Goal: Information Seeking & Learning: Learn about a topic

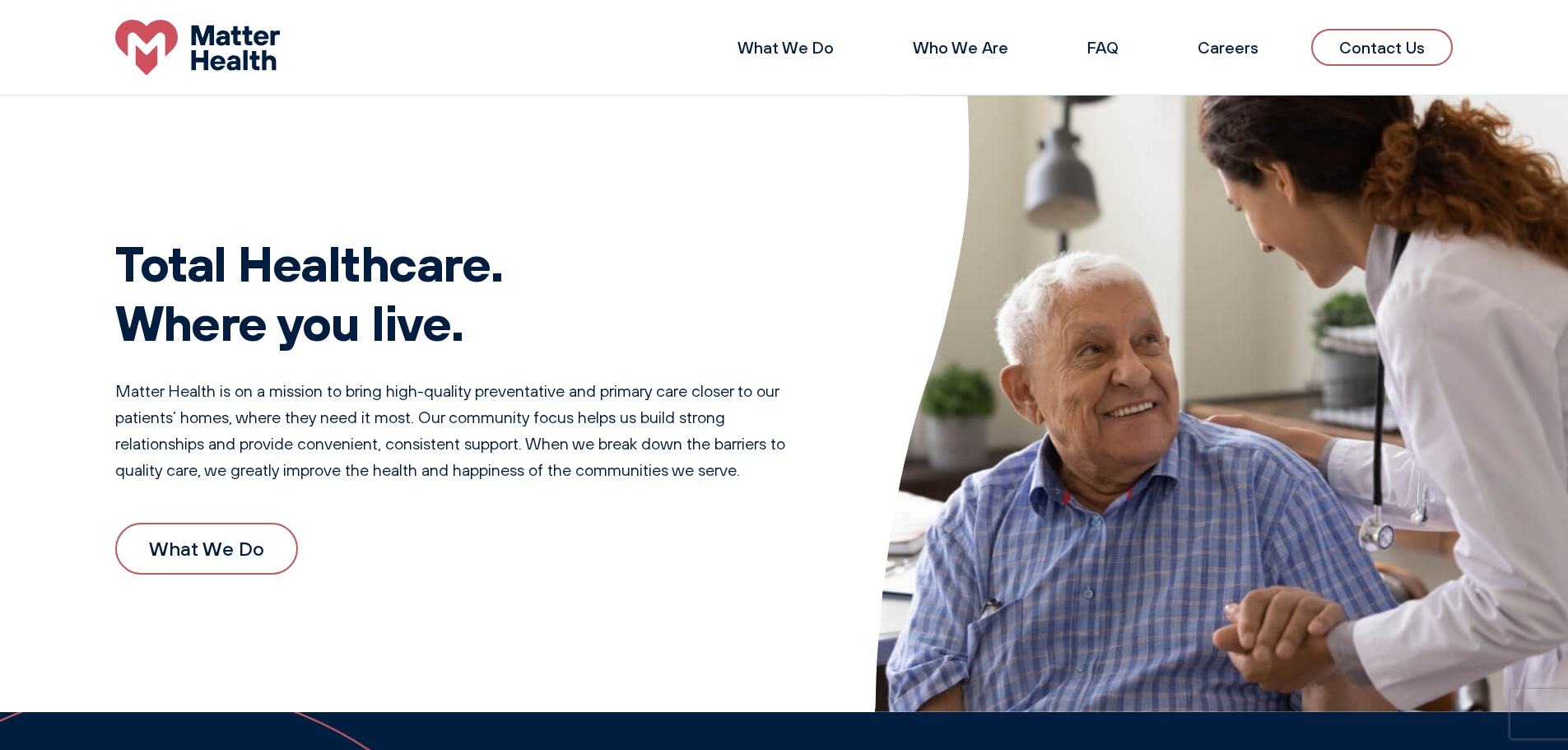
click at [1401, 53] on link "Contact Us" at bounding box center [1382, 47] width 141 height 37
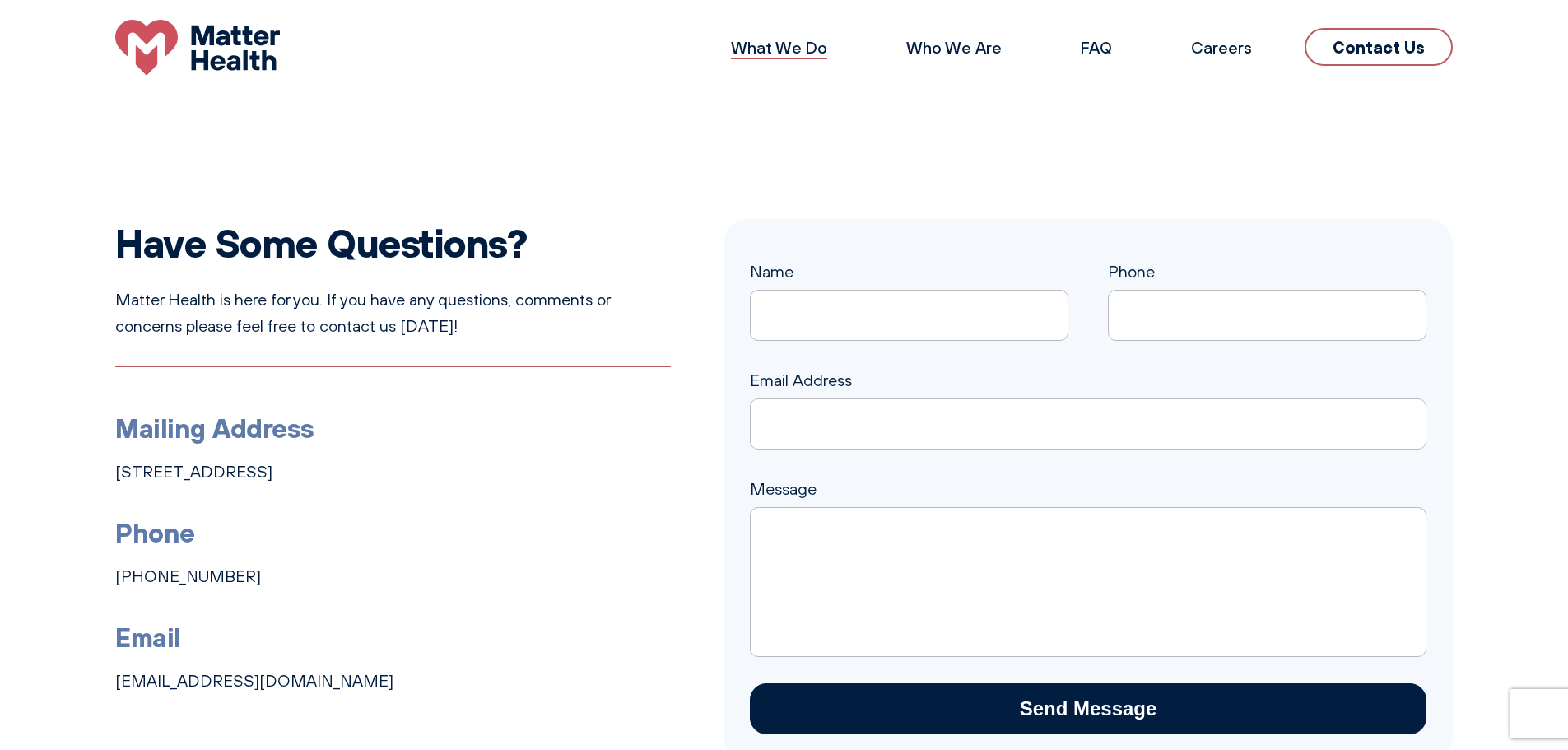
click at [805, 50] on link "What We Do" at bounding box center [779, 47] width 96 height 21
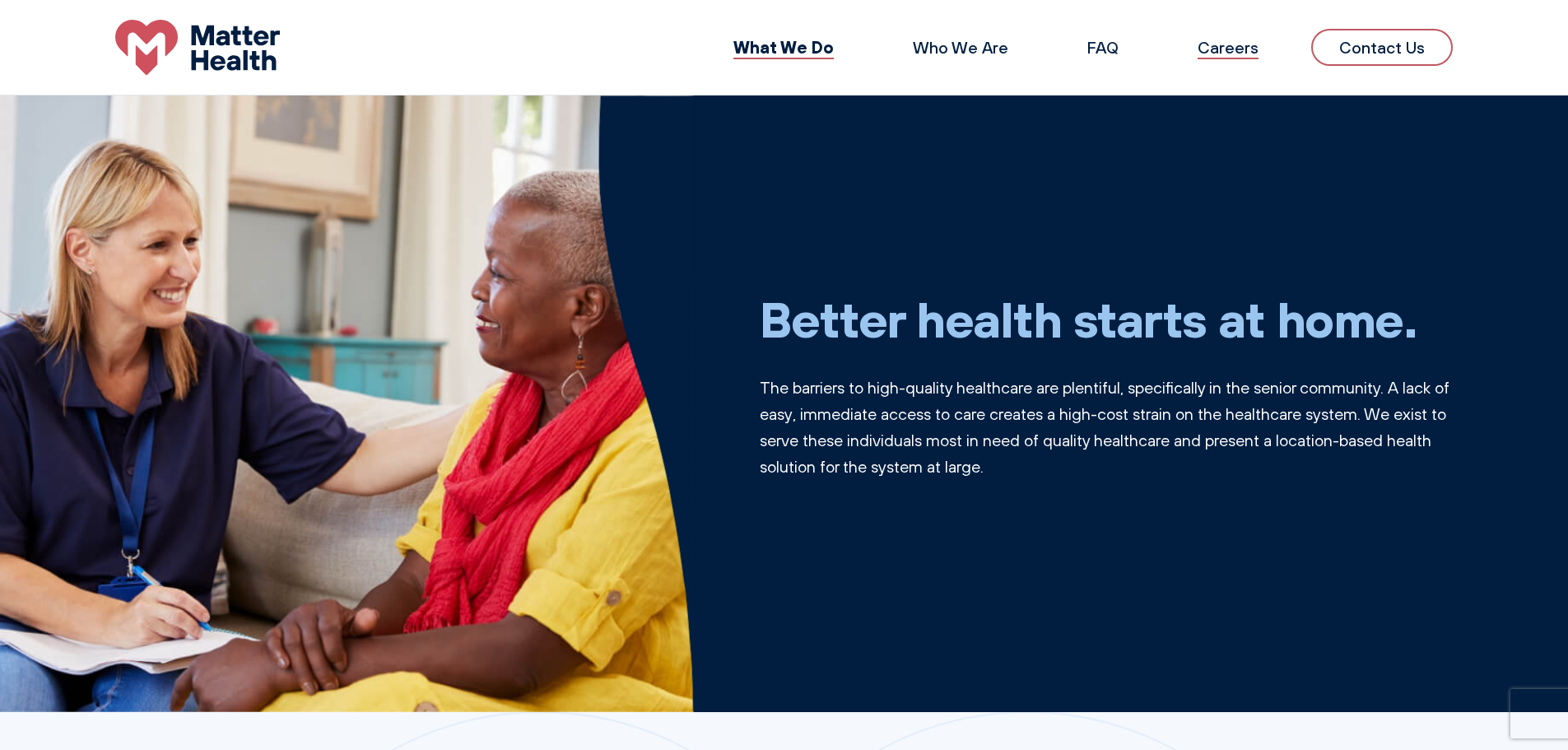
click at [1258, 45] on link "Careers" at bounding box center [1229, 47] width 61 height 21
click at [986, 46] on link "Who We Are" at bounding box center [961, 47] width 96 height 21
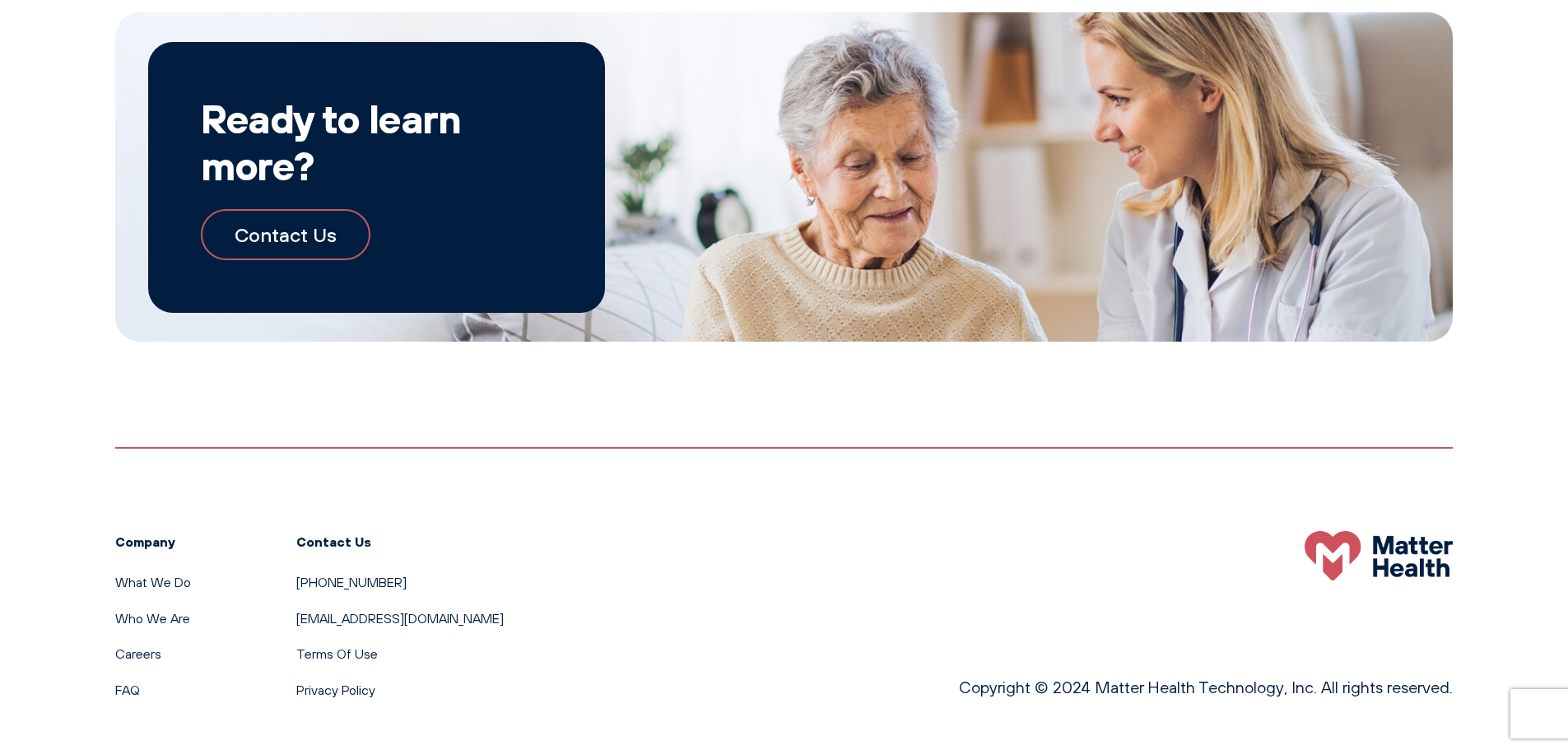
scroll to position [1926, 0]
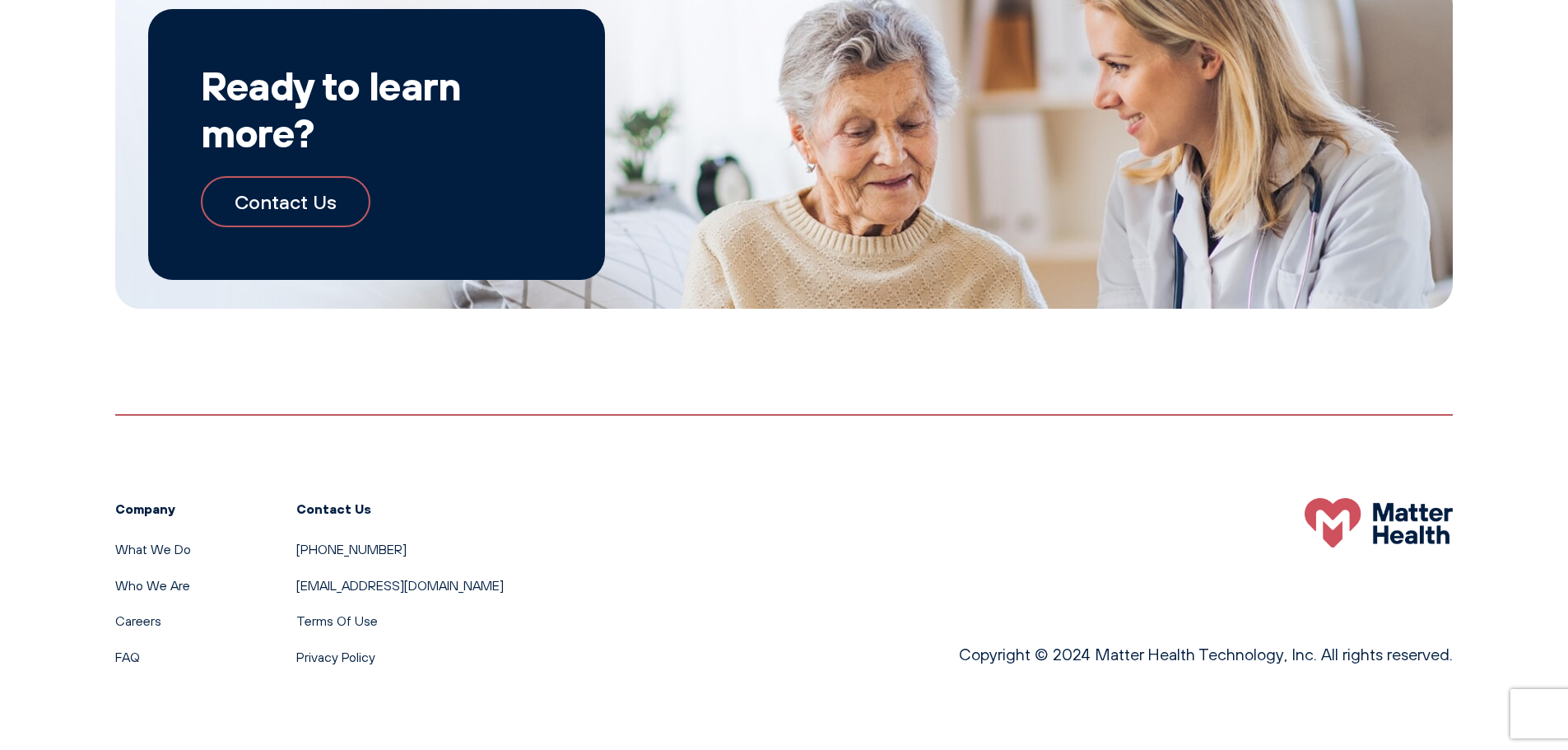
click at [302, 209] on link "Contact Us" at bounding box center [285, 202] width 169 height 51
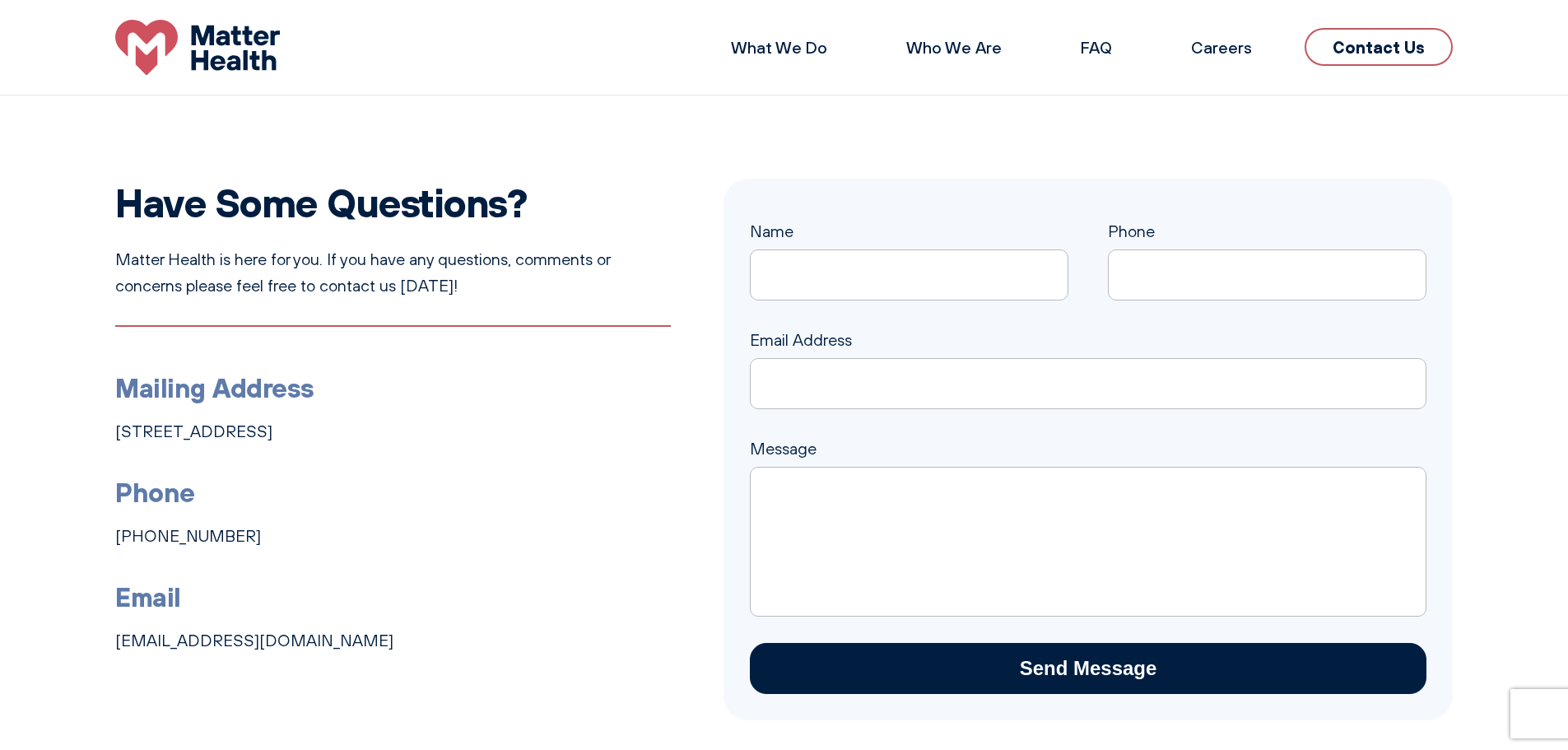
scroll to position [21, 0]
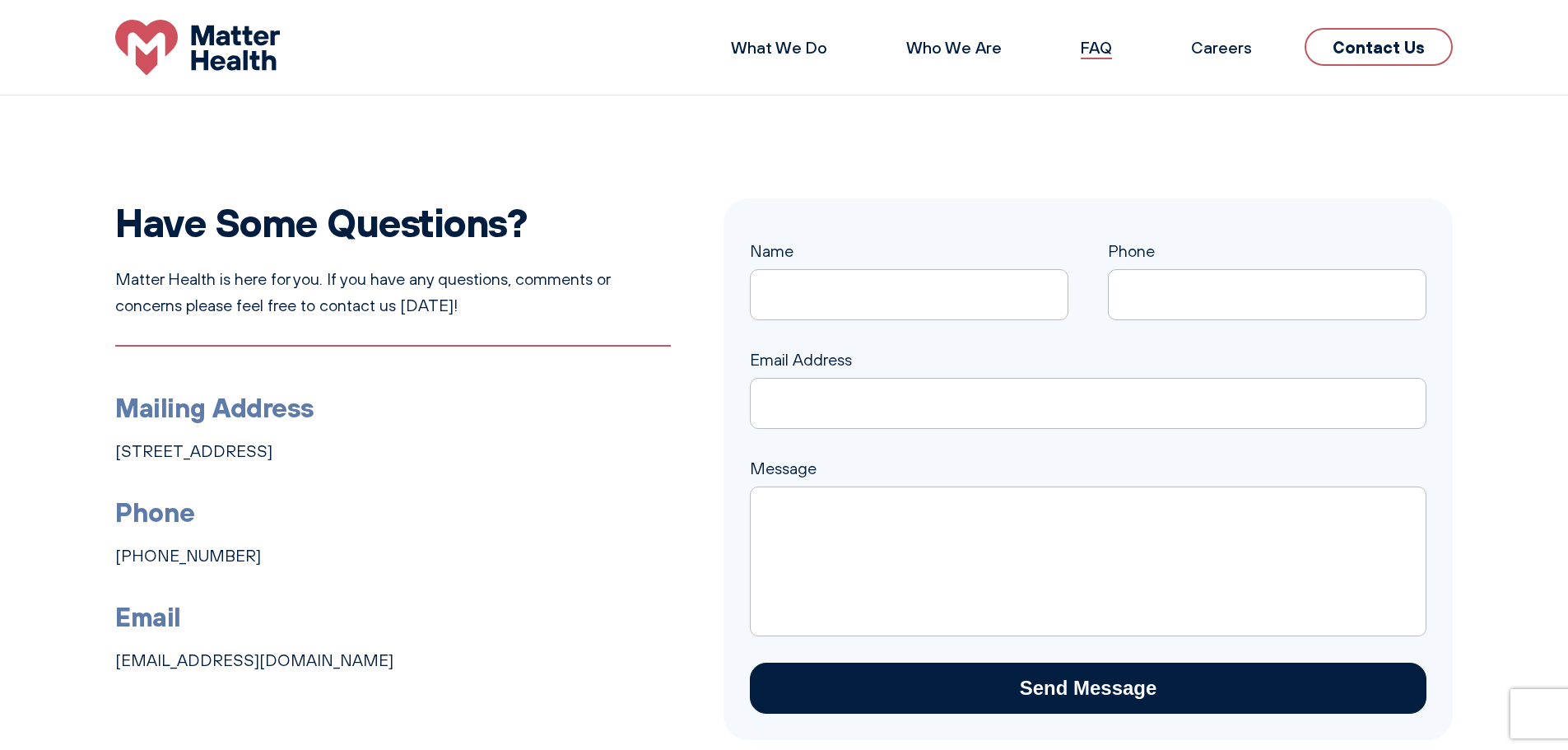
click at [1112, 37] on link "FAQ" at bounding box center [1097, 47] width 32 height 21
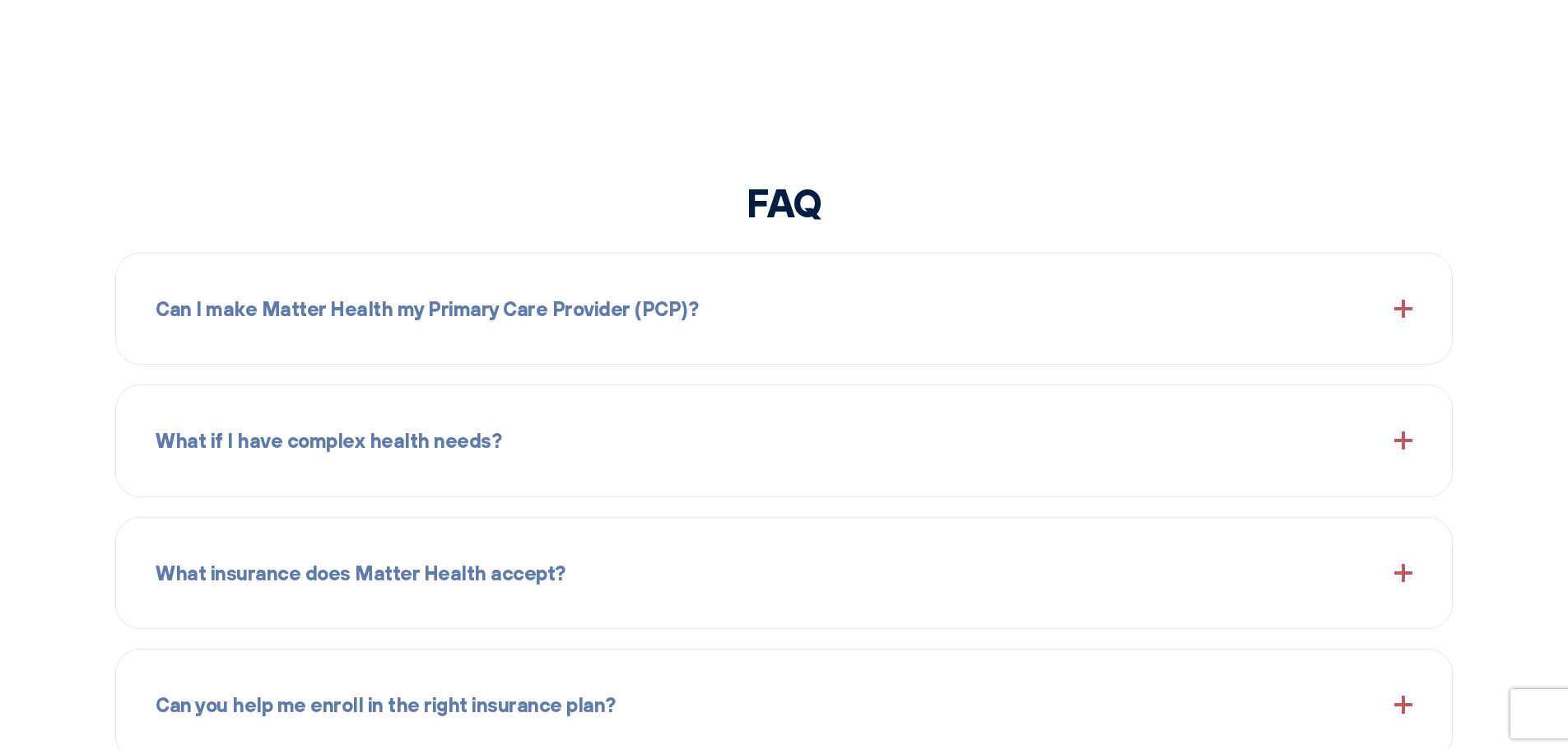
scroll to position [1950, 0]
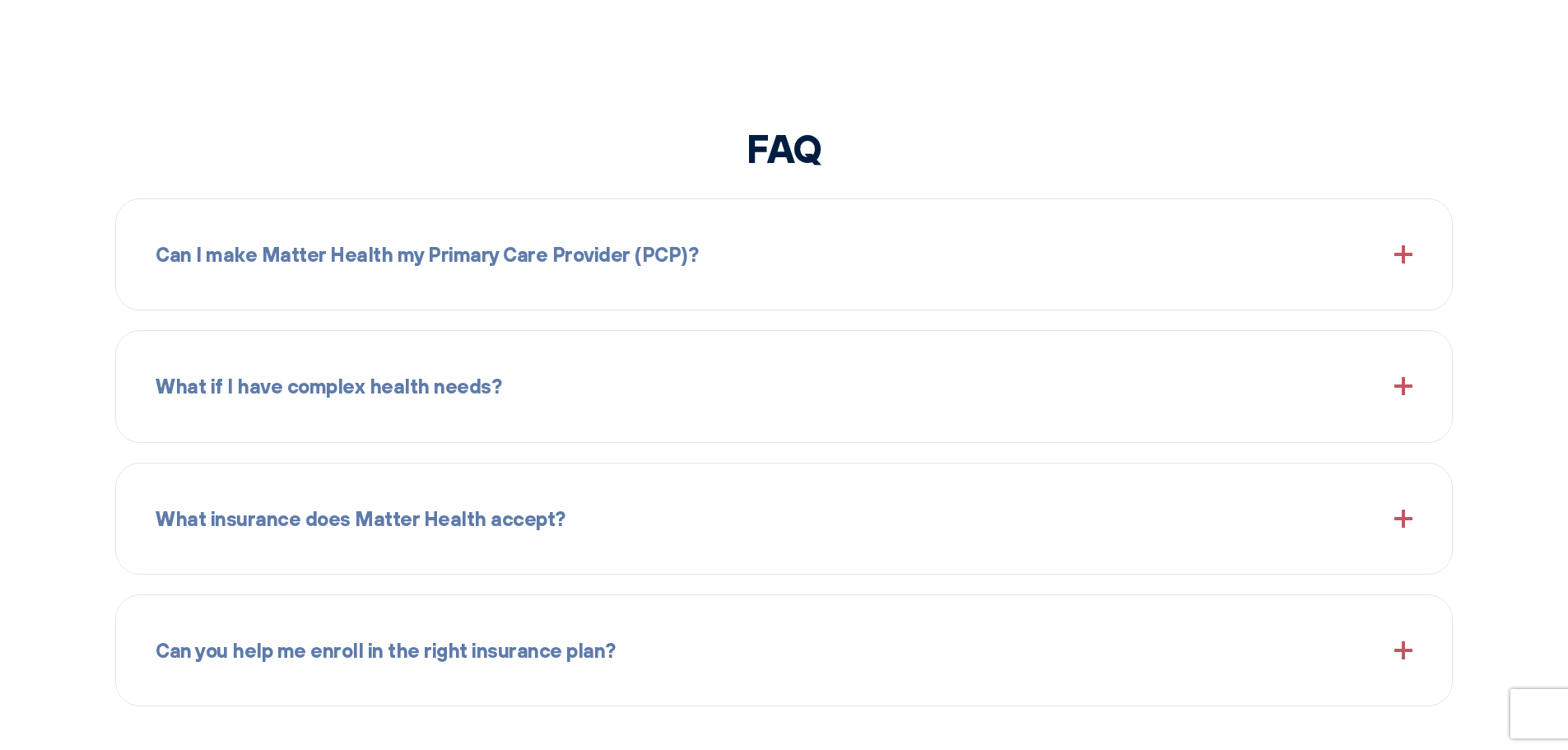
click at [1366, 253] on div "Can I make Matter Health my Primary Care Provider (PCP)?" at bounding box center [784, 254] width 1257 height 71
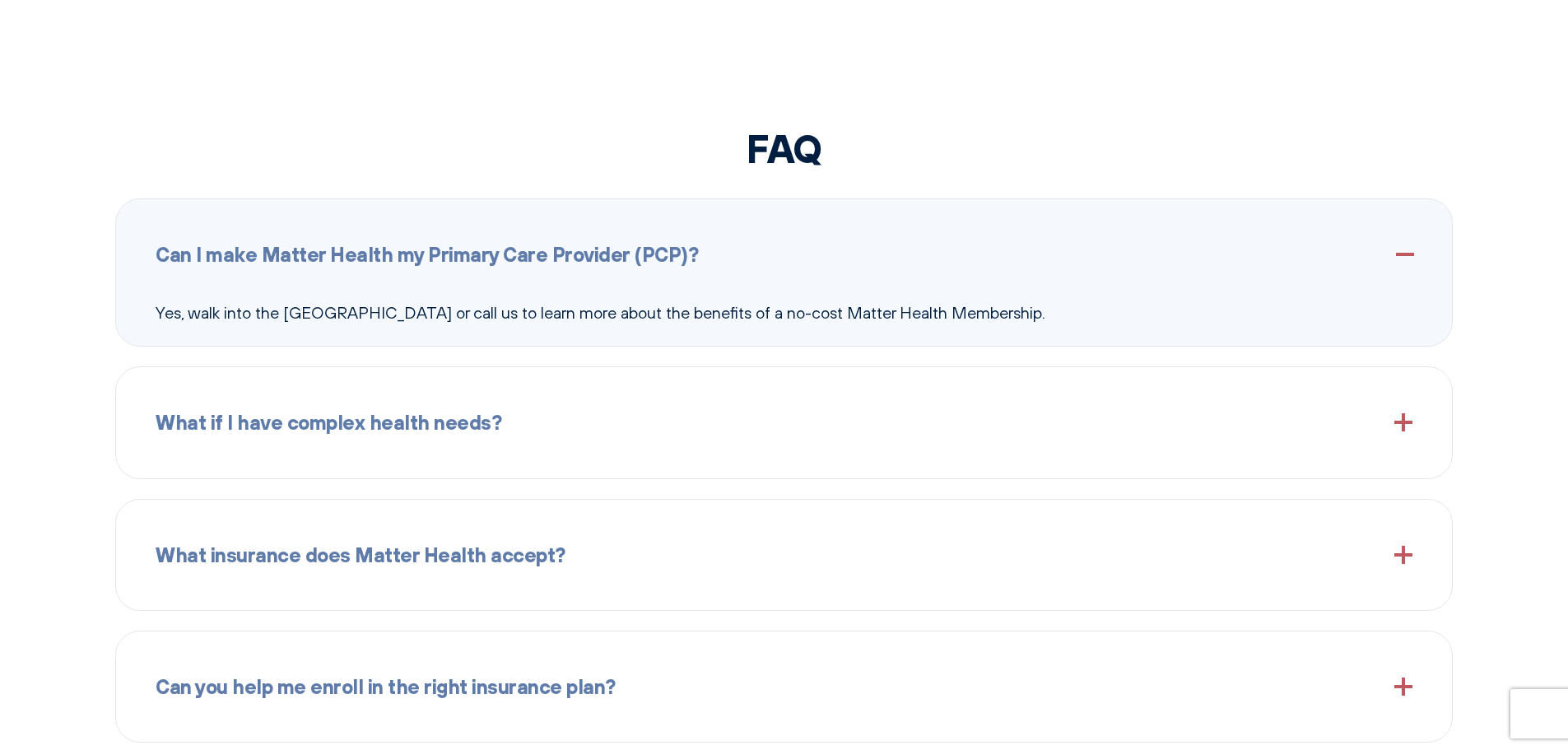
click at [933, 422] on div "What if I have complex health needs?" at bounding box center [784, 422] width 1257 height 71
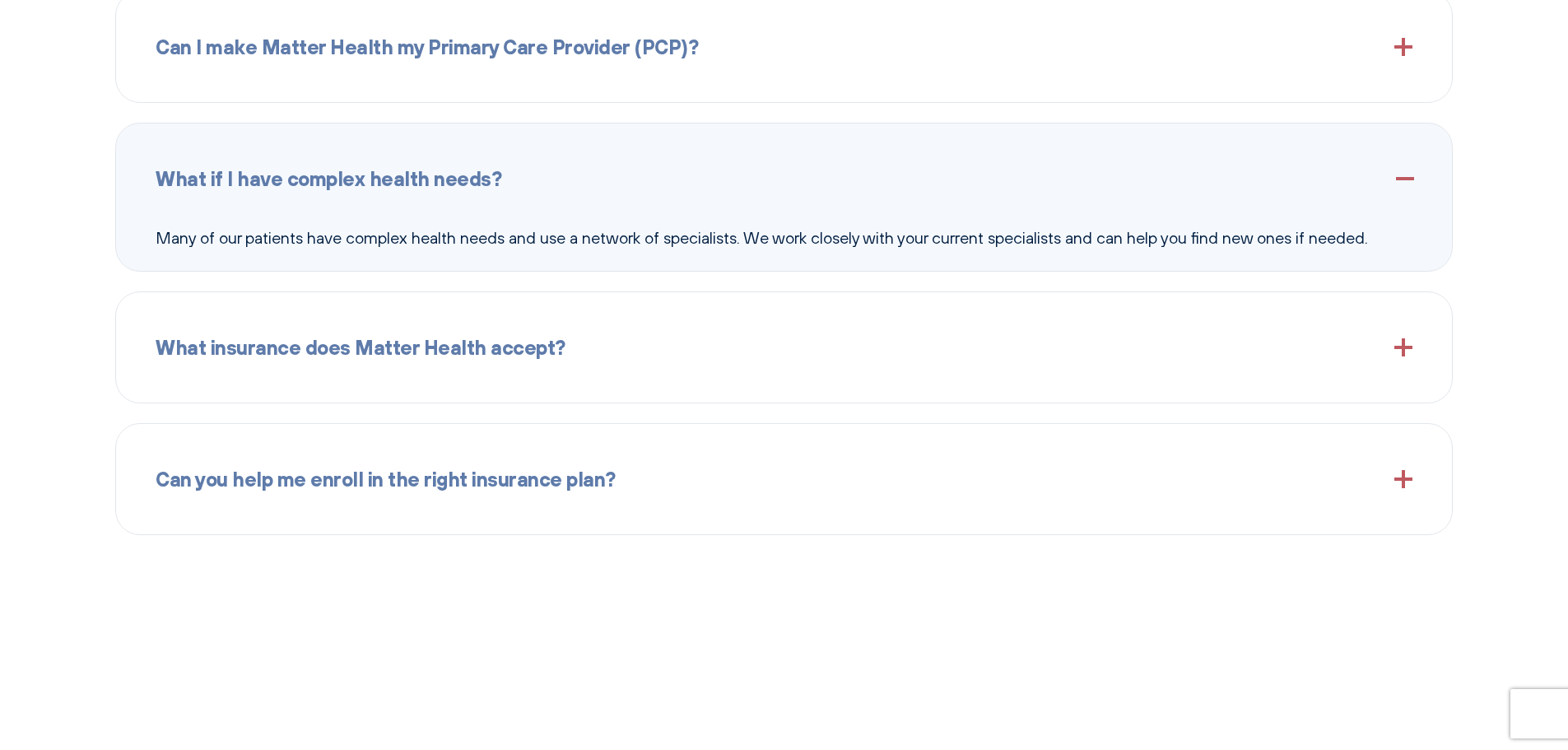
scroll to position [2197, 0]
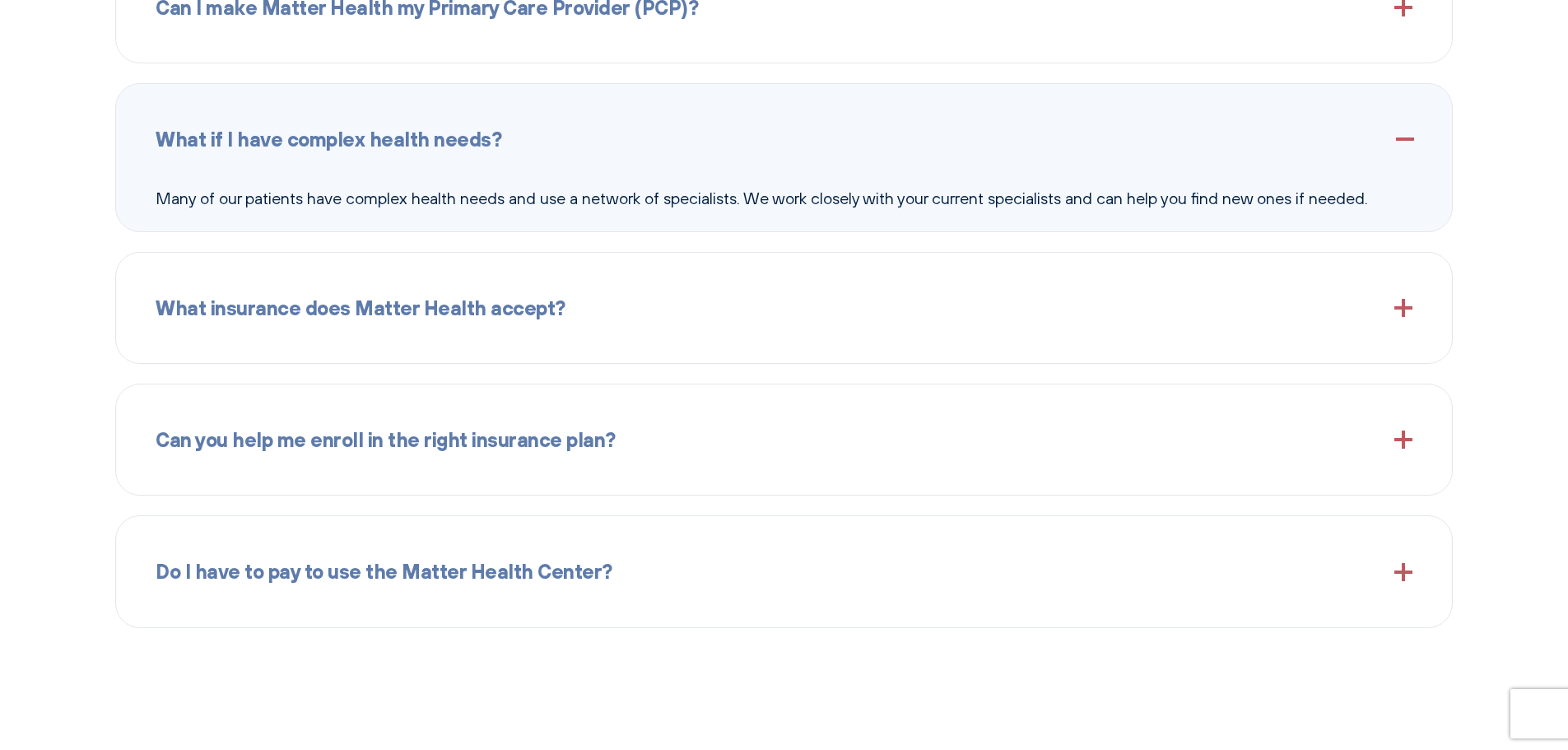
click at [702, 345] on div "What insurance does Matter Health accept? We accept most insurance plans, inclu…" at bounding box center [784, 308] width 1337 height 112
click at [692, 315] on div "What insurance does Matter Health accept?" at bounding box center [784, 308] width 1257 height 71
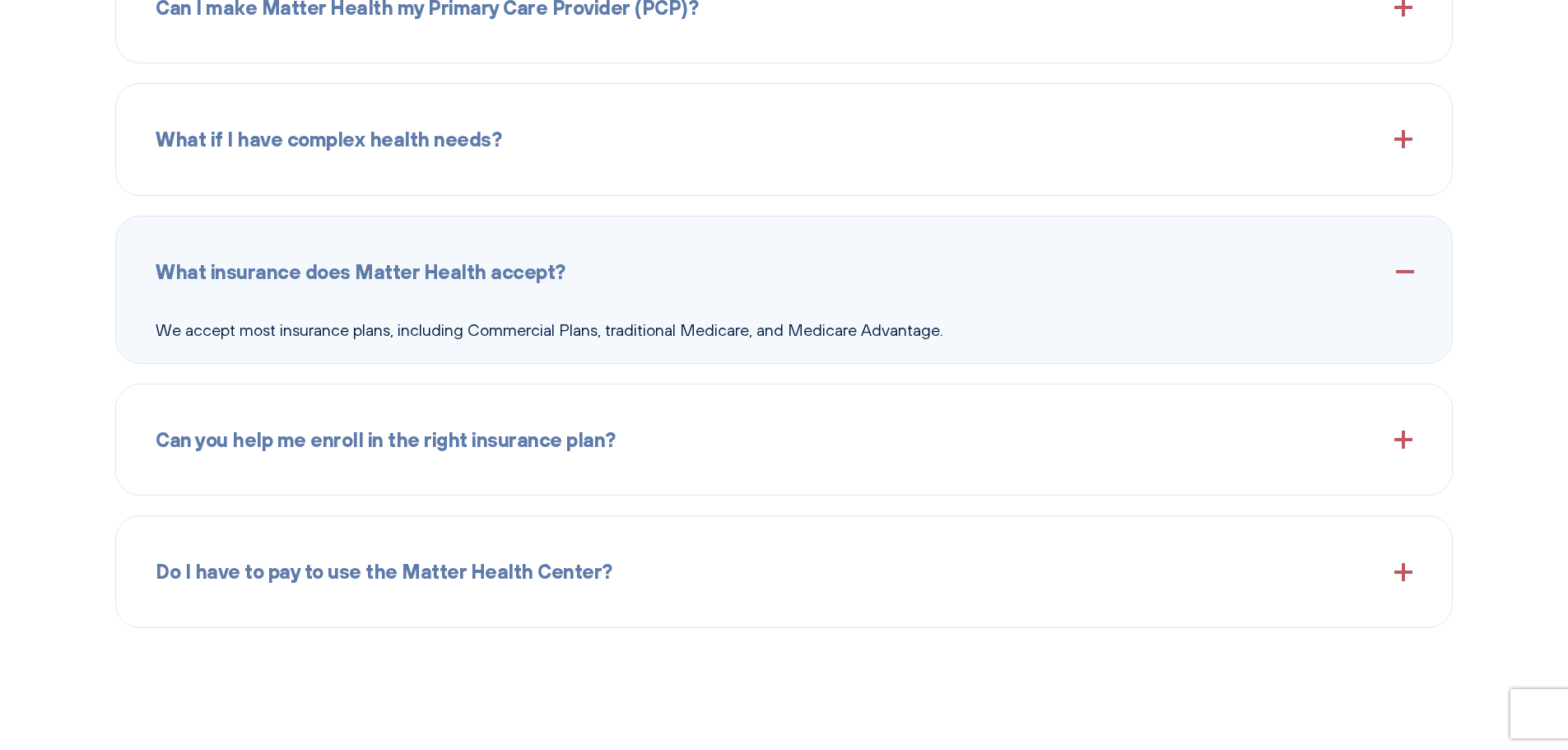
click at [772, 449] on div "Can you help me enroll in the right insurance plan?" at bounding box center [784, 440] width 1257 height 71
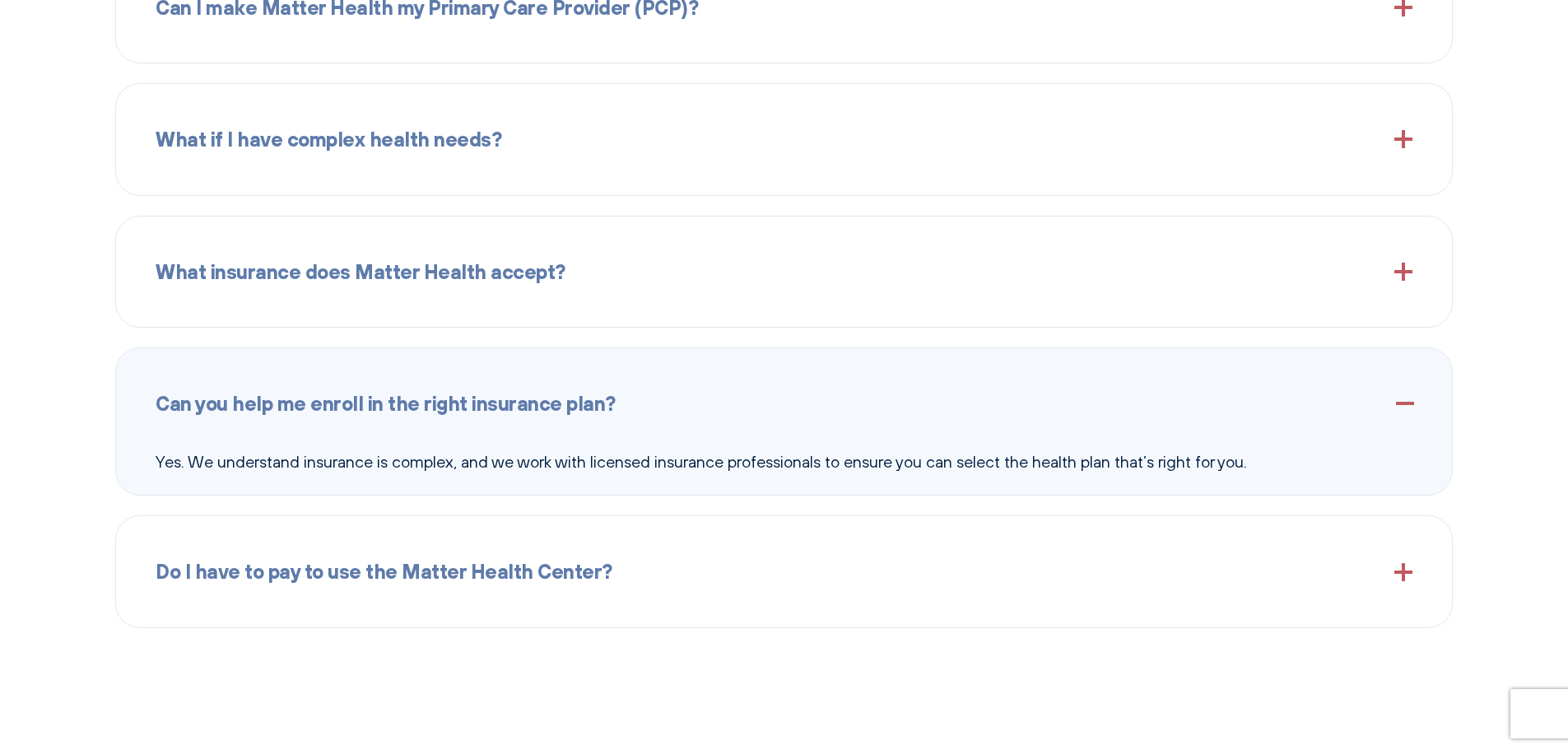
click at [298, 579] on span "Do I have to pay to use the Matter Health Center?" at bounding box center [384, 572] width 457 height 32
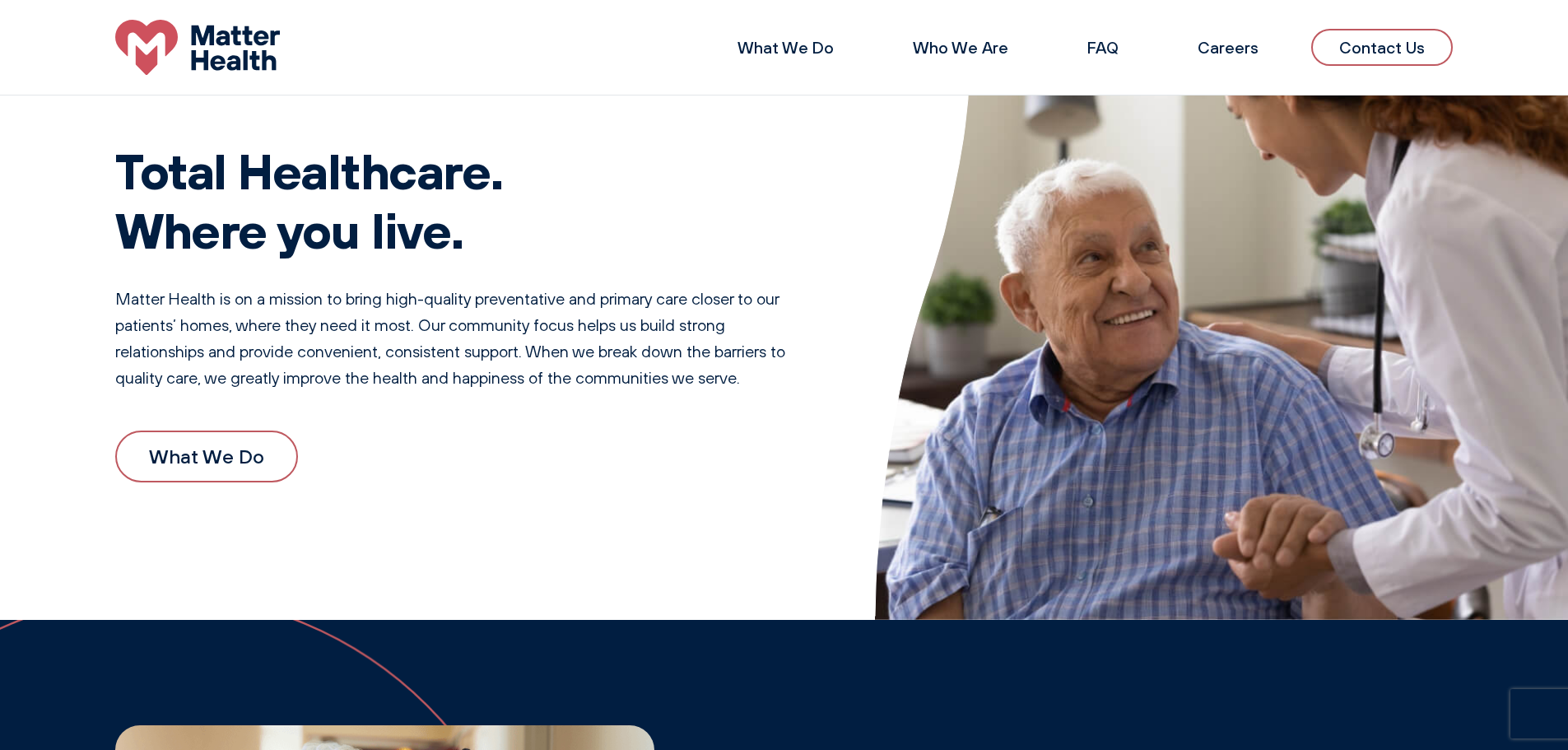
scroll to position [17, 0]
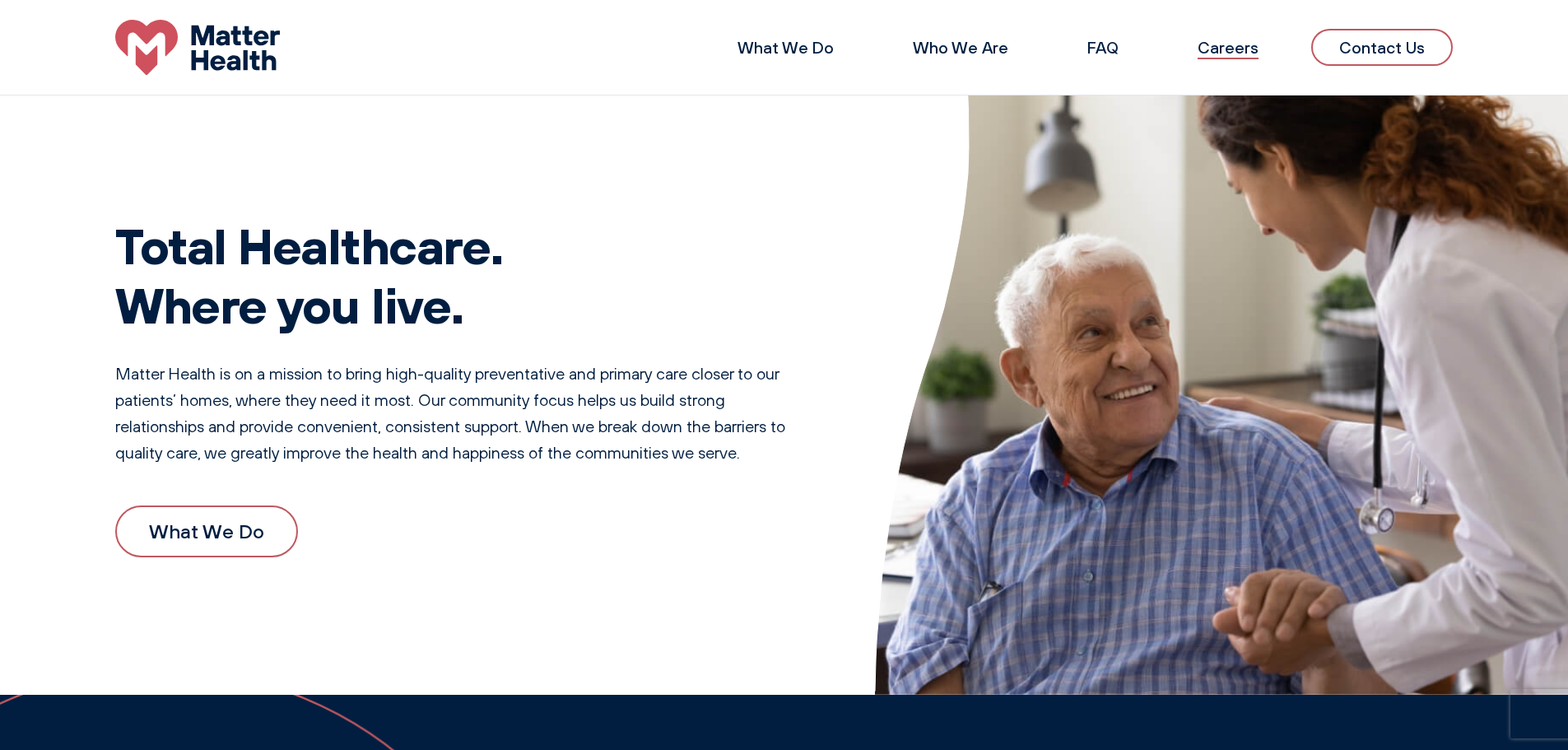
click at [1251, 47] on link "Careers" at bounding box center [1229, 47] width 61 height 21
